Goal: Task Accomplishment & Management: Manage account settings

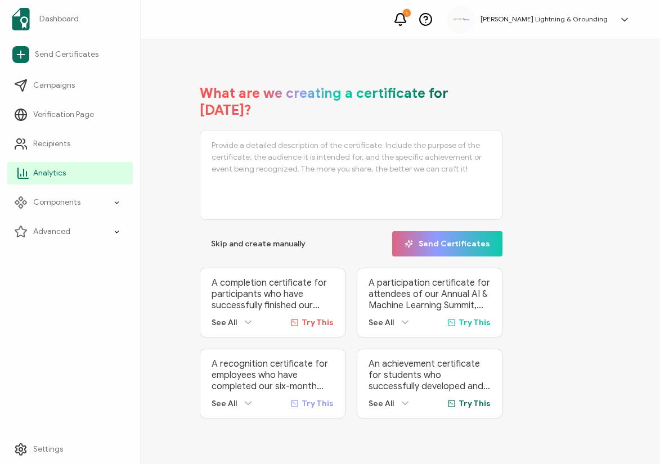
click at [17, 175] on icon at bounding box center [23, 174] width 14 height 14
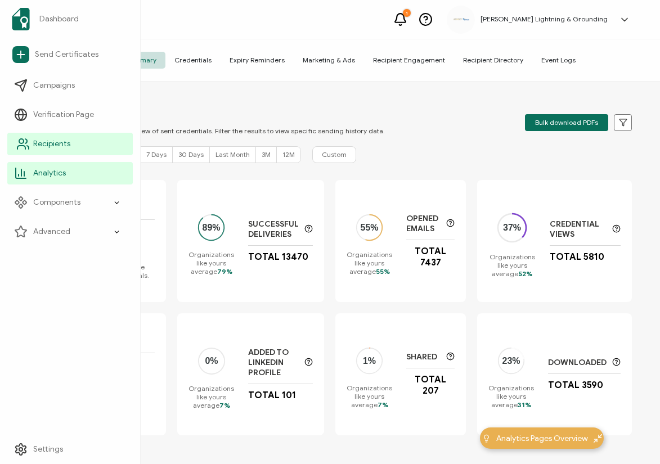
click at [25, 141] on icon at bounding box center [23, 144] width 14 height 14
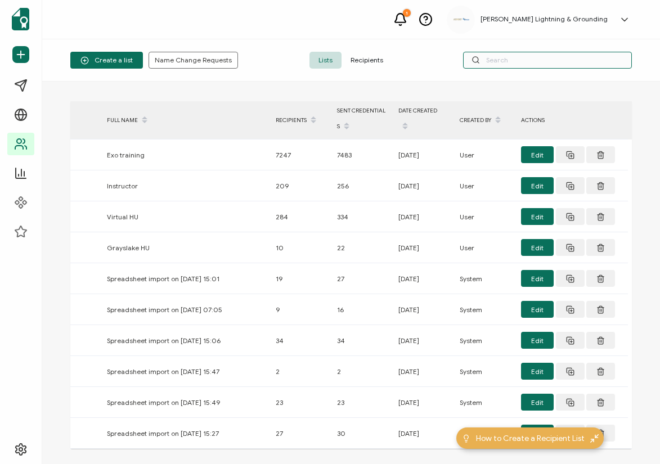
click at [546, 59] on input "text" at bounding box center [547, 60] width 169 height 17
click at [365, 62] on span "Recipients" at bounding box center [367, 60] width 51 height 17
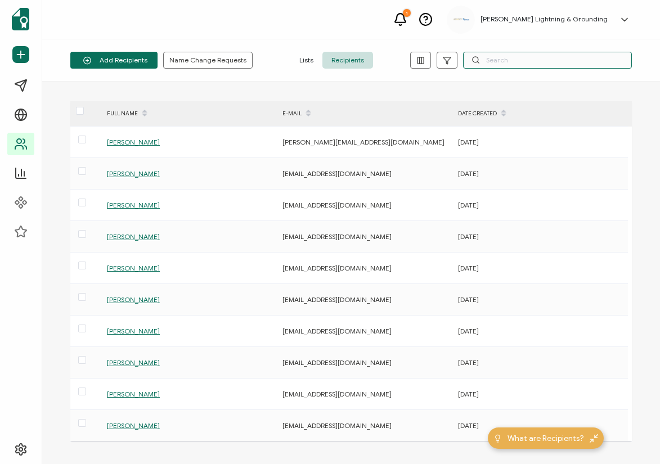
click at [543, 57] on input "text" at bounding box center [547, 60] width 169 height 17
paste input "[PERSON_NAME]"
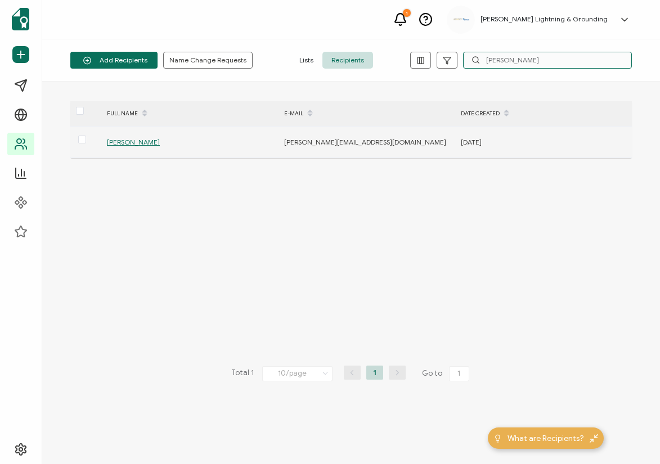
type input "[PERSON_NAME]"
click at [156, 146] on div "[PERSON_NAME]" at bounding box center [189, 142] width 176 height 13
click at [153, 145] on span "[PERSON_NAME]" at bounding box center [133, 142] width 53 height 8
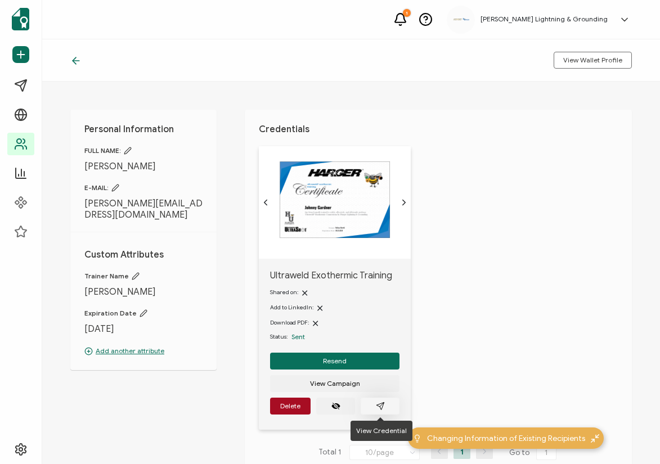
click at [384, 404] on span "button" at bounding box center [380, 406] width 9 height 9
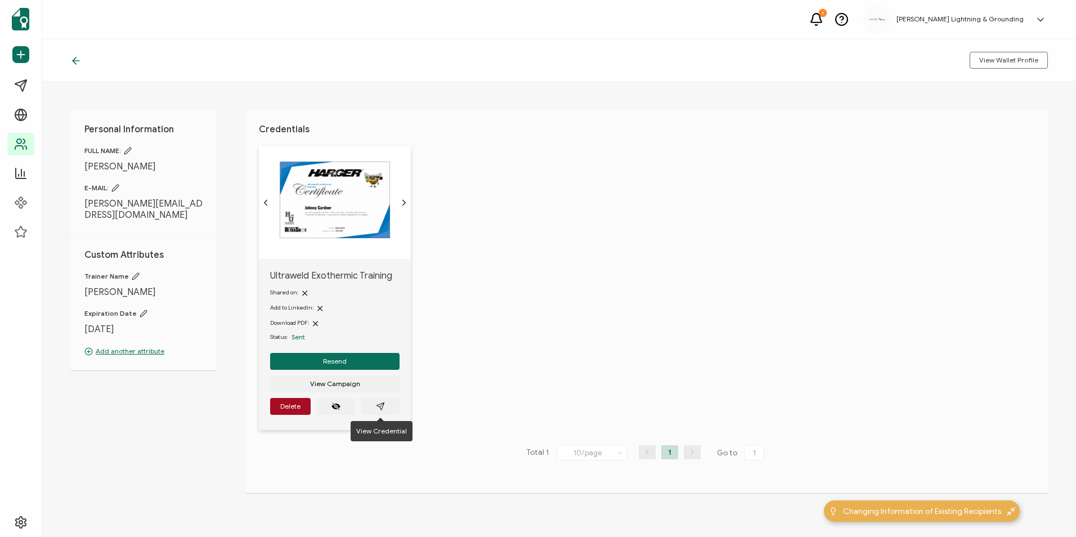
click at [80, 64] on icon at bounding box center [75, 60] width 11 height 11
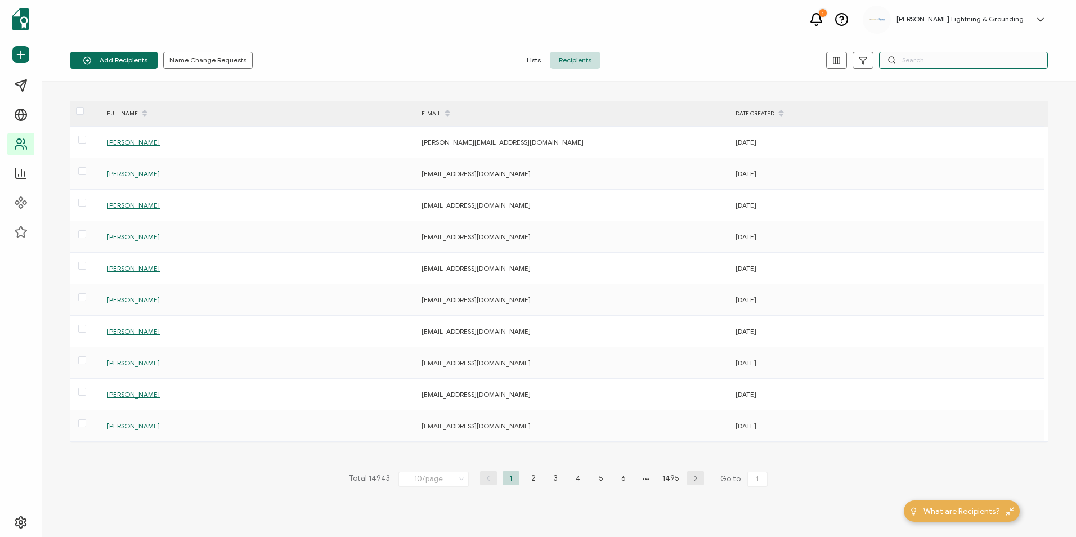
click at [660, 61] on input "text" at bounding box center [963, 60] width 169 height 17
paste input "[PERSON_NAME]"
type input "[PERSON_NAME]"
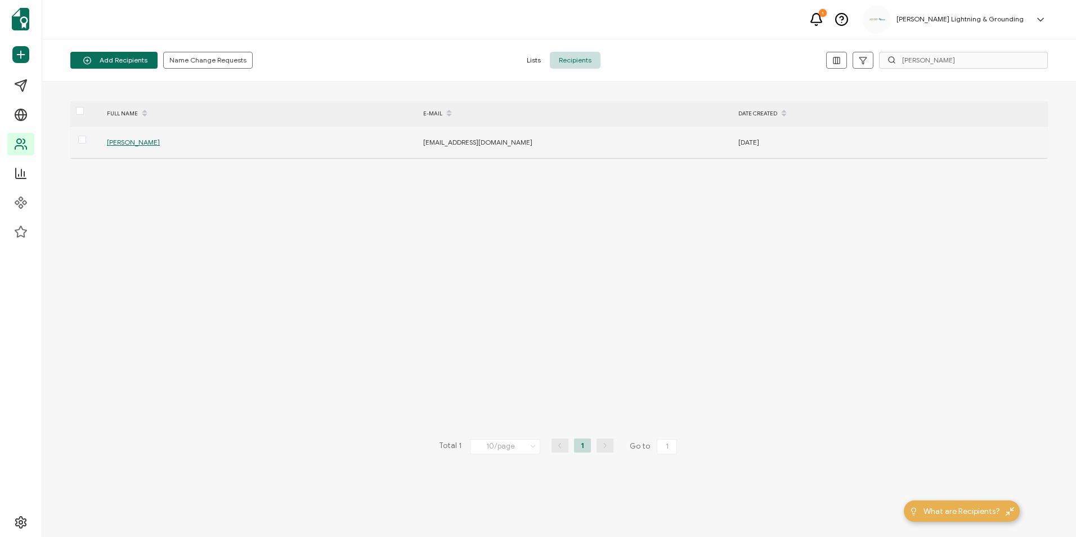
click at [116, 139] on span "[PERSON_NAME]" at bounding box center [133, 142] width 53 height 8
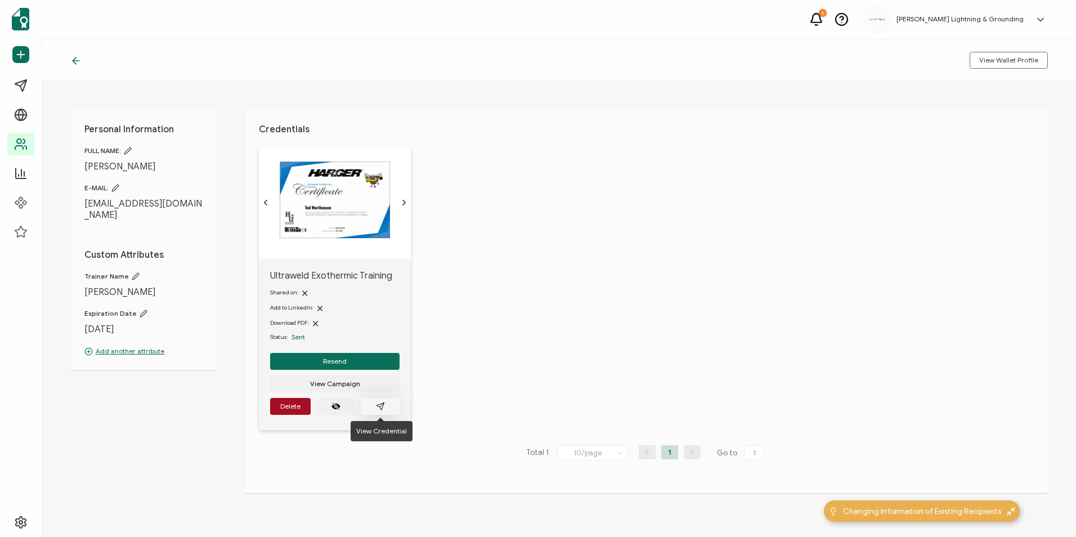
click at [384, 409] on icon "paper plane outline" at bounding box center [380, 406] width 9 height 9
click at [421, 5] on div "1 [PERSON_NAME] Lightning & Grounding [PERSON_NAME] [EMAIL_ADDRESS][PERSON_NAME…" at bounding box center [559, 19] width 1034 height 39
click at [77, 57] on icon at bounding box center [75, 60] width 11 height 11
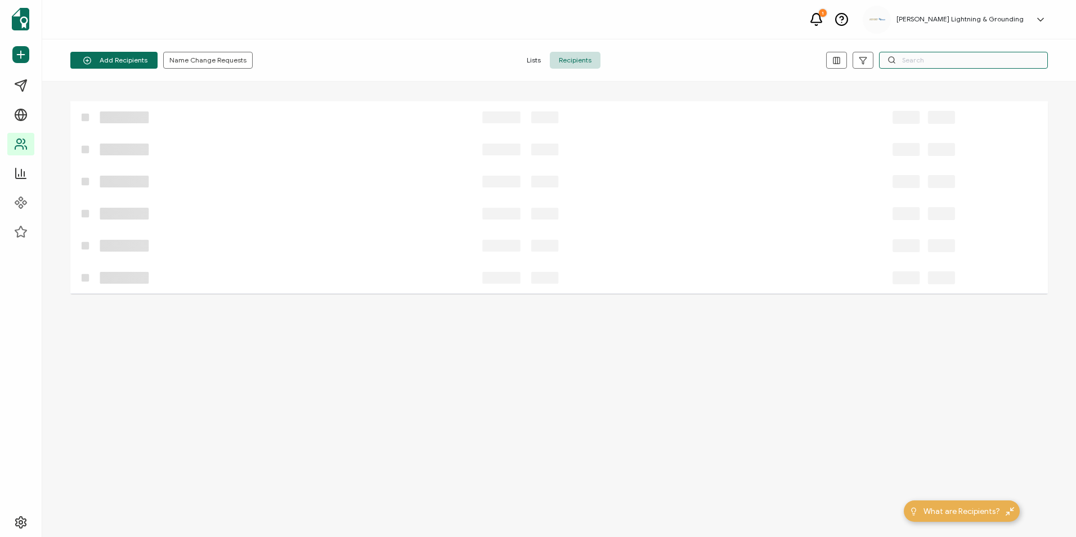
click at [660, 61] on input "text" at bounding box center [963, 60] width 169 height 17
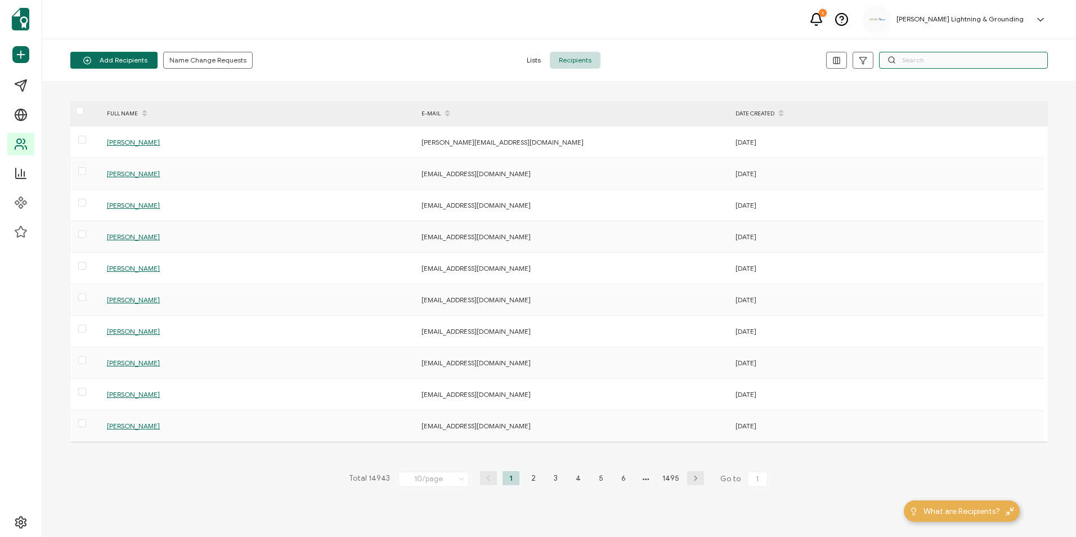
paste input "[PERSON_NAME]"
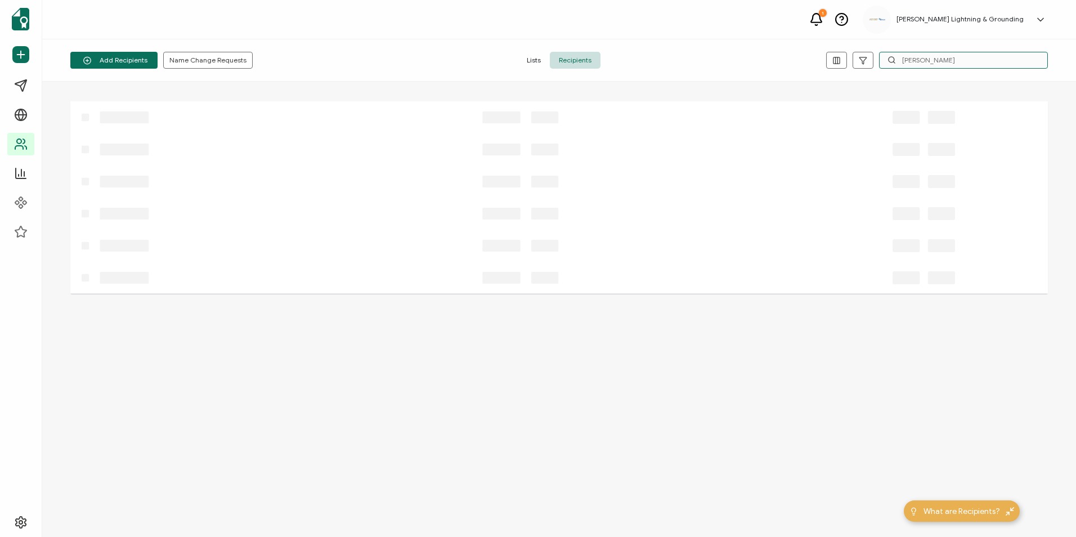
type input "[PERSON_NAME]"
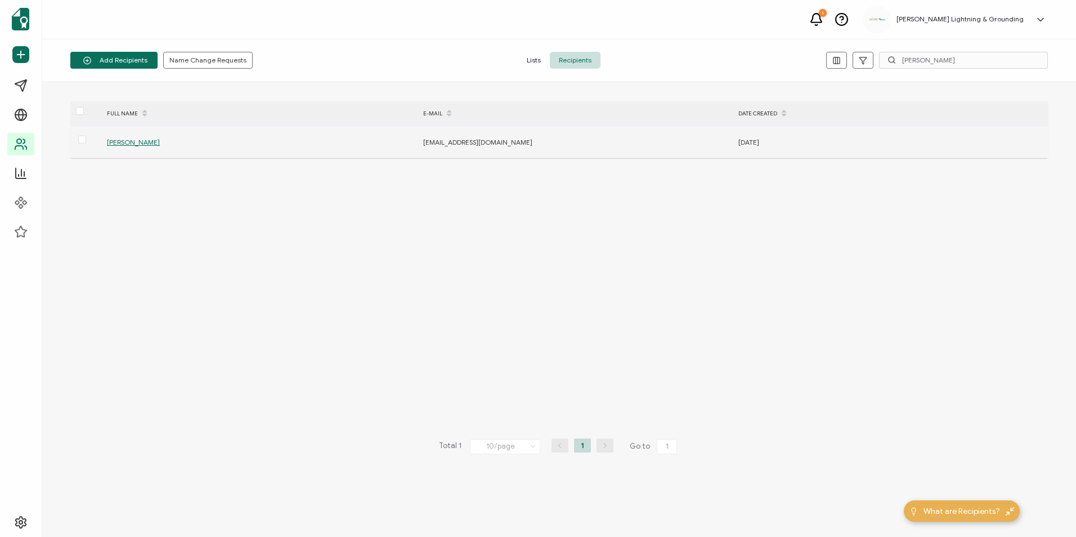
click at [127, 141] on span "[PERSON_NAME]" at bounding box center [133, 142] width 53 height 8
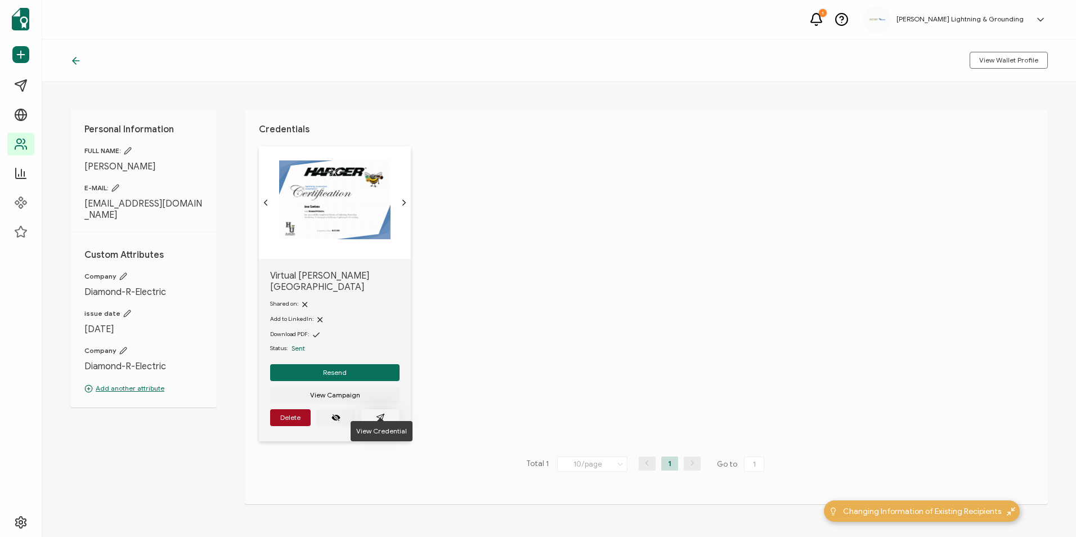
click at [390, 409] on button "button" at bounding box center [380, 417] width 39 height 17
